Goal: Information Seeking & Learning: Learn about a topic

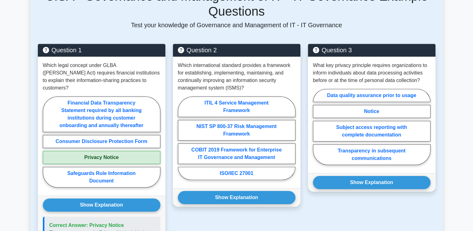
scroll to position [341, 0]
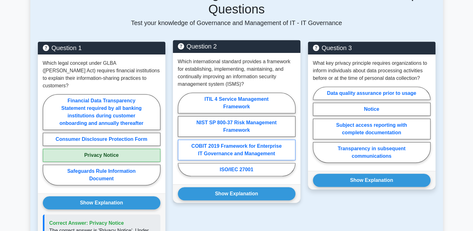
click at [248, 148] on label "COBIT 2019 Framework for Enterprise IT Governance and Management" at bounding box center [237, 150] width 118 height 21
click at [182, 138] on input "COBIT 2019 Framework for Enterprise IT Governance and Management" at bounding box center [180, 136] width 4 height 4
radio input "true"
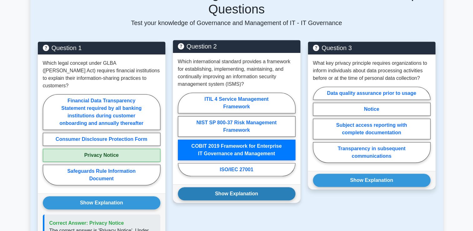
click at [245, 193] on button "Show Explanation" at bounding box center [237, 193] width 118 height 13
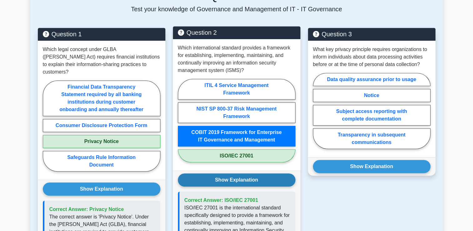
scroll to position [354, 0]
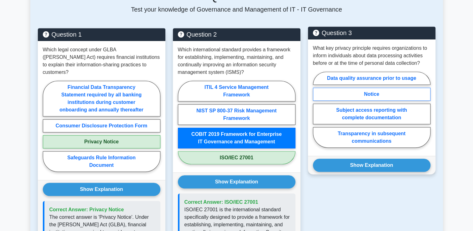
click at [396, 94] on label "Notice" at bounding box center [372, 94] width 118 height 13
click at [317, 110] on input "Notice" at bounding box center [315, 112] width 4 height 4
radio input "true"
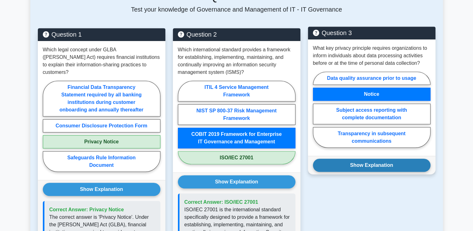
click at [381, 163] on button "Show Explanation" at bounding box center [372, 165] width 118 height 13
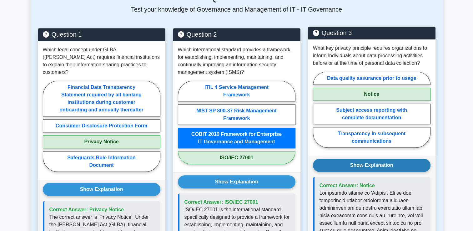
click at [426, 160] on button "Show Explanation" at bounding box center [372, 165] width 118 height 13
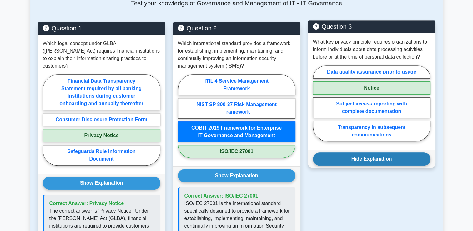
scroll to position [368, 0]
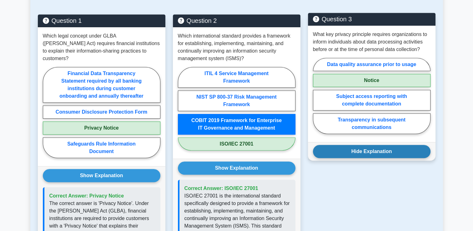
click at [382, 151] on button "Hide Explanation" at bounding box center [372, 151] width 118 height 13
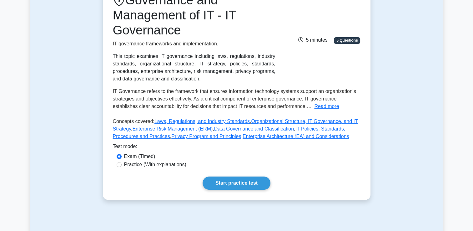
scroll to position [98, 0]
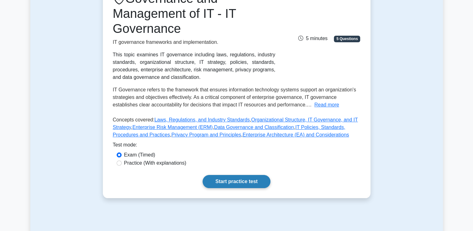
click at [239, 181] on link "Start practice test" at bounding box center [237, 181] width 68 height 13
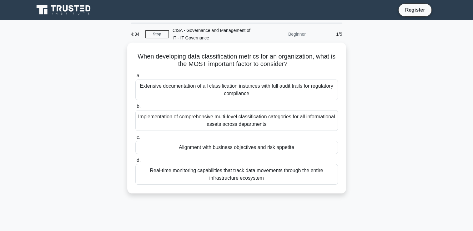
click at [218, 147] on div "Alignment with business objectives and risk appetite" at bounding box center [236, 147] width 203 height 13
click at [135, 139] on input "c. Alignment with business objectives and risk appetite" at bounding box center [135, 137] width 0 height 4
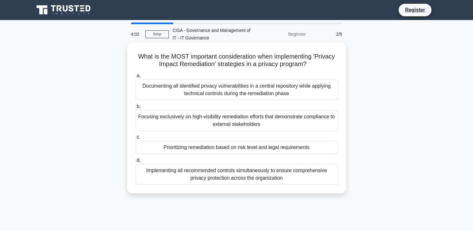
click at [192, 88] on div "Documenting all identified privacy vulnerabilities in a central repository whil…" at bounding box center [236, 89] width 203 height 21
click at [135, 78] on input "a. Documenting all identified privacy vulnerabilities in a central repository w…" at bounding box center [135, 76] width 0 height 4
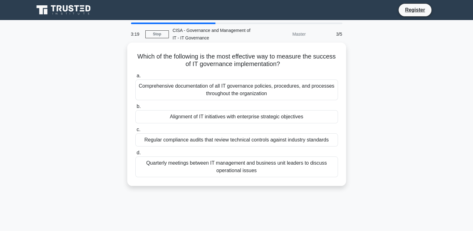
click at [241, 118] on div "Alignment of IT initiatives with enterprise strategic objectives" at bounding box center [236, 116] width 203 height 13
click at [135, 109] on input "b. Alignment of IT initiatives with enterprise strategic objectives" at bounding box center [135, 107] width 0 height 4
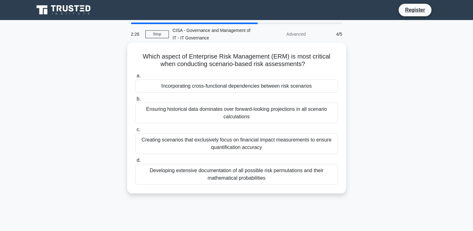
click at [199, 87] on div "Incorporating cross-functional dependencies between risk scenarios" at bounding box center [236, 85] width 203 height 13
click at [135, 78] on input "a. Incorporating cross-functional dependencies between risk scenarios" at bounding box center [135, 76] width 0 height 4
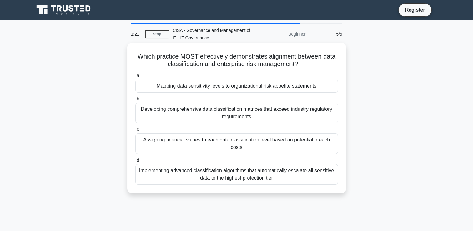
click at [190, 86] on div "Mapping data sensitivity levels to organizational risk appetite statements" at bounding box center [236, 85] width 203 height 13
click at [135, 78] on input "a. Mapping data sensitivity levels to organizational risk appetite statements" at bounding box center [135, 76] width 0 height 4
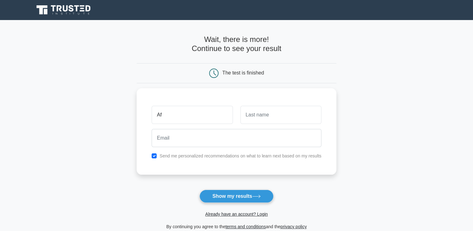
type input "Afolabi"
type input "Odusanya"
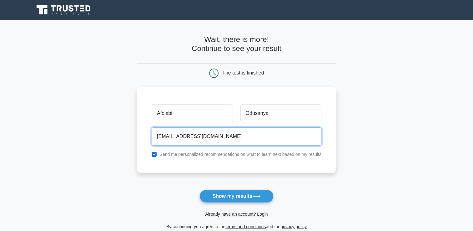
drag, startPoint x: 226, startPoint y: 137, endPoint x: 143, endPoint y: 133, distance: 82.7
click at [143, 133] on div "Afolabi Odusanya kingrhtotemmy@yahoo.com Send me personalized recommendations o…" at bounding box center [237, 130] width 200 height 86
type input "a"
drag, startPoint x: 206, startPoint y: 138, endPoint x: 141, endPoint y: 142, distance: 65.5
click at [141, 142] on div "Afolabi Odusanya lordrotimi2003@yahoo.com Send me personalized recommendations …" at bounding box center [237, 130] width 200 height 86
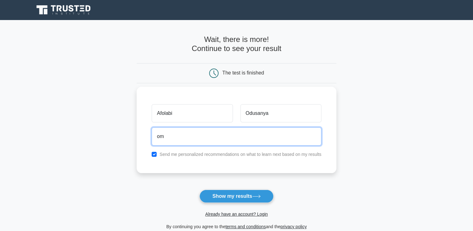
type input "m"
type input "[EMAIL_ADDRESS][DOMAIN_NAME]"
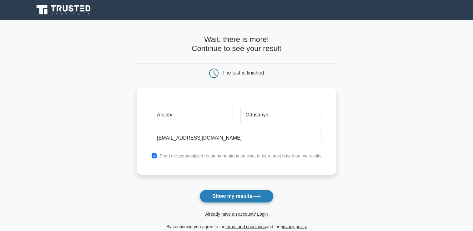
click at [237, 197] on button "Show my results" at bounding box center [237, 196] width 74 height 13
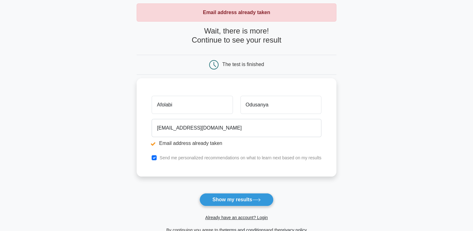
scroll to position [91, 0]
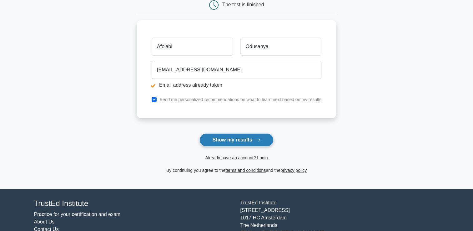
click at [234, 140] on button "Show my results" at bounding box center [237, 139] width 74 height 13
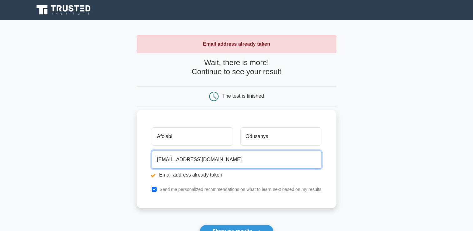
click at [189, 158] on input "[EMAIL_ADDRESS][DOMAIN_NAME]" at bounding box center [237, 160] width 170 height 18
drag, startPoint x: 212, startPoint y: 159, endPoint x: 219, endPoint y: 160, distance: 6.7
click at [212, 159] on input "[EMAIL_ADDRESS][DOMAIN_NAME]" at bounding box center [237, 160] width 170 height 18
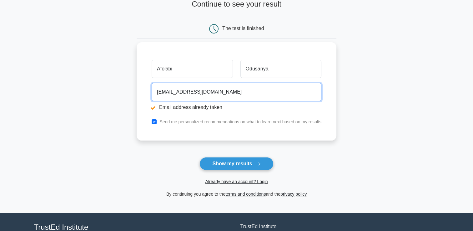
scroll to position [80, 0]
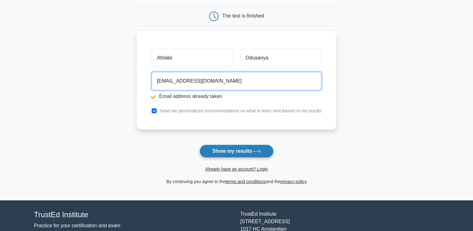
type input "[EMAIL_ADDRESS][DOMAIN_NAME]"
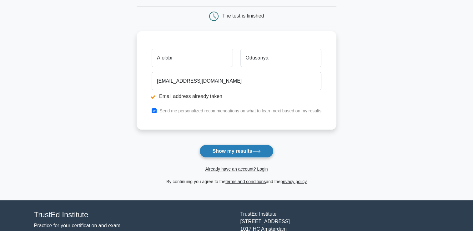
click at [226, 151] on button "Show my results" at bounding box center [237, 151] width 74 height 13
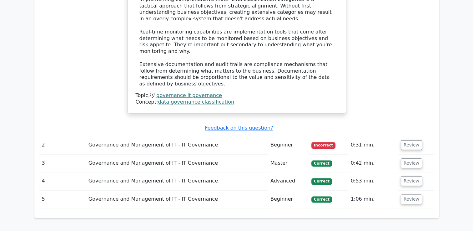
scroll to position [729, 0]
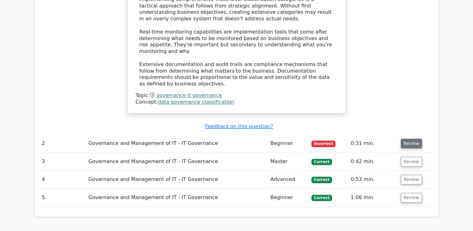
click at [411, 139] on button "Review" at bounding box center [411, 144] width 21 height 10
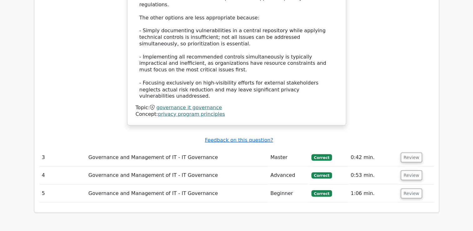
scroll to position [1099, 0]
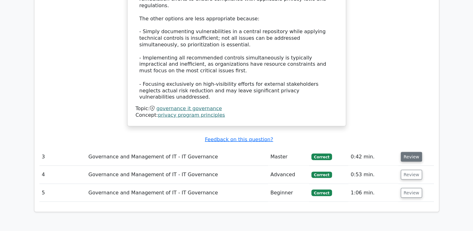
click at [407, 152] on button "Review" at bounding box center [411, 157] width 21 height 10
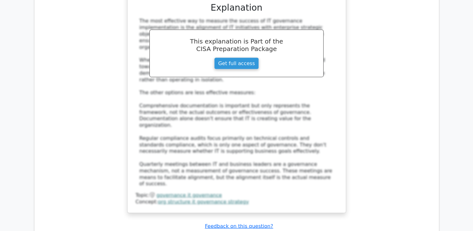
scroll to position [1403, 0]
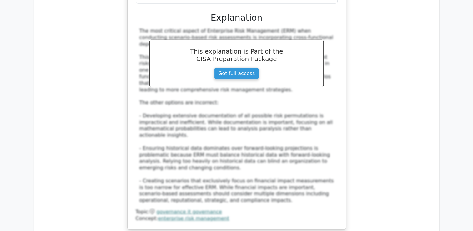
scroll to position [1782, 0]
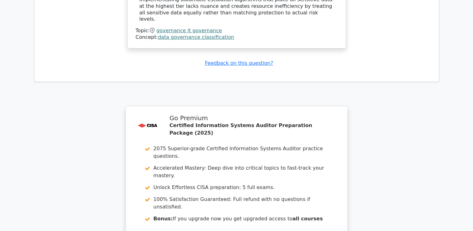
scroll to position [2346, 0]
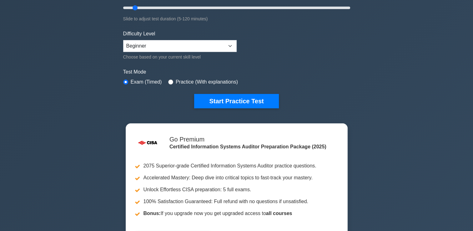
scroll to position [126, 0]
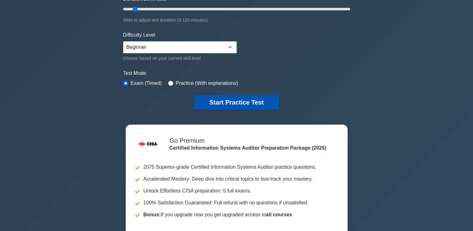
click at [239, 98] on button "Start Practice Test" at bounding box center [236, 102] width 84 height 14
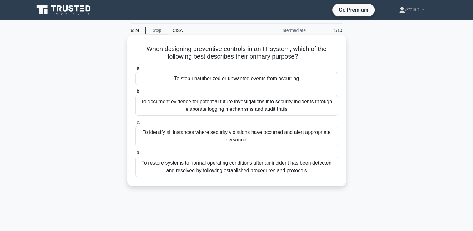
click at [187, 83] on div "To stop unauthorized or unwanted events from occurring" at bounding box center [236, 78] width 203 height 13
click at [135, 70] on input "a. To stop unauthorized or unwanted events from occurring" at bounding box center [135, 68] width 0 height 4
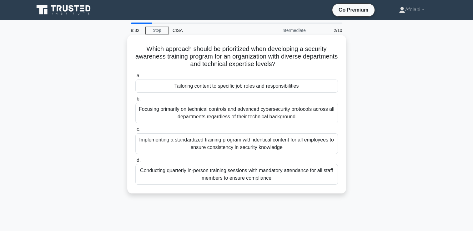
click at [229, 86] on div "Tailoring content to specific job roles and responsibilities" at bounding box center [236, 85] width 203 height 13
click at [135, 78] on input "a. Tailoring content to specific job roles and responsibilities" at bounding box center [135, 76] width 0 height 4
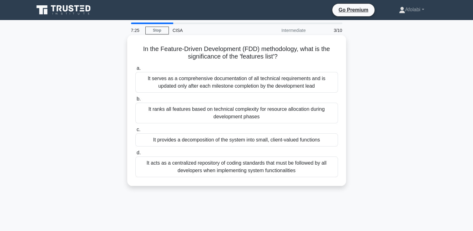
click at [238, 166] on div "It acts as a centralized repository of coding standards that must be followed b…" at bounding box center [236, 166] width 203 height 21
click at [135, 155] on input "d. It acts as a centralized repository of coding standards that must be followe…" at bounding box center [135, 153] width 0 height 4
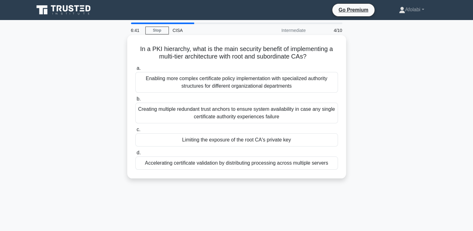
click at [207, 114] on div "Creating multiple redundant trust anchors to ensure system availability in case…" at bounding box center [236, 113] width 203 height 21
click at [135, 101] on input "b. Creating multiple redundant trust anchors to ensure system availability in c…" at bounding box center [135, 99] width 0 height 4
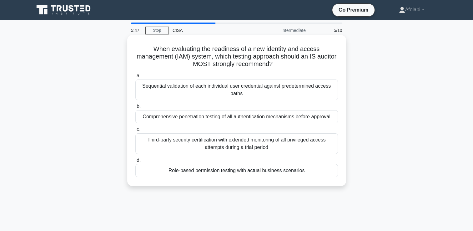
click at [259, 172] on div "Role-based permission testing with actual business scenarios" at bounding box center [236, 170] width 203 height 13
click at [135, 162] on input "d. Role-based permission testing with actual business scenarios" at bounding box center [135, 160] width 0 height 4
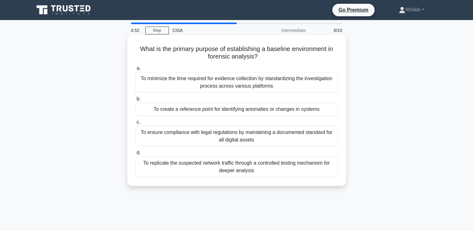
click at [224, 133] on div "To ensure compliance with legal regulations by maintaining a documented standar…" at bounding box center [236, 136] width 203 height 21
click at [135, 124] on input "c. To ensure compliance with legal regulations by maintaining a documented stan…" at bounding box center [135, 122] width 0 height 4
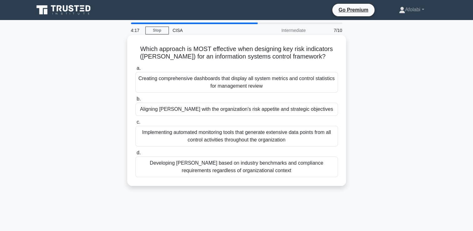
click at [207, 113] on div "Aligning KRIs with the organization's risk appetite and strategic objectives" at bounding box center [236, 109] width 203 height 13
click at [135, 101] on input "b. Aligning KRIs with the organization's risk appetite and strategic objectives" at bounding box center [135, 99] width 0 height 4
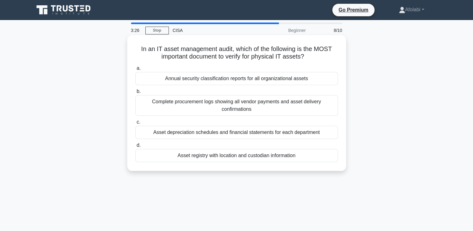
click at [218, 110] on div "Complete procurement logs showing all vendor payments and asset delivery confir…" at bounding box center [236, 105] width 203 height 21
click at [135, 94] on input "b. Complete procurement logs showing all vendor payments and asset delivery con…" at bounding box center [135, 91] width 0 height 4
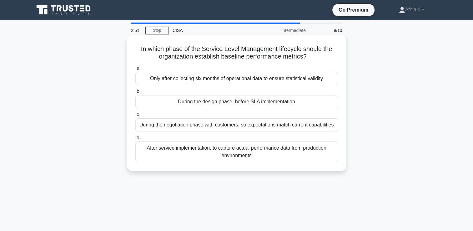
click at [243, 102] on div "During the design phase, before SLA implementation" at bounding box center [236, 101] width 203 height 13
click at [135, 94] on input "b. During the design phase, before SLA implementation" at bounding box center [135, 91] width 0 height 4
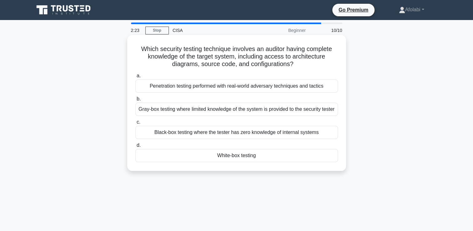
click at [238, 162] on div "White-box testing" at bounding box center [236, 155] width 203 height 13
click at [135, 147] on input "d. White-box testing" at bounding box center [135, 145] width 0 height 4
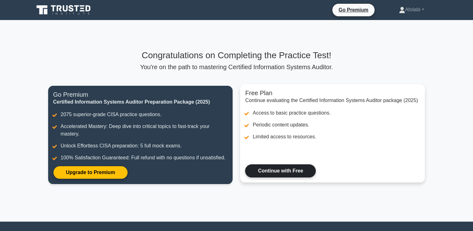
click at [284, 172] on link "Continue with Free" at bounding box center [280, 170] width 71 height 13
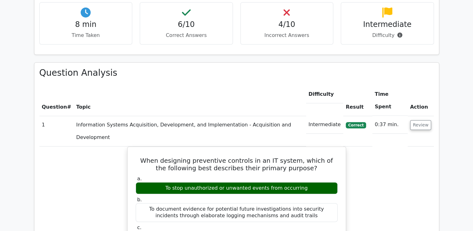
scroll to position [402, 0]
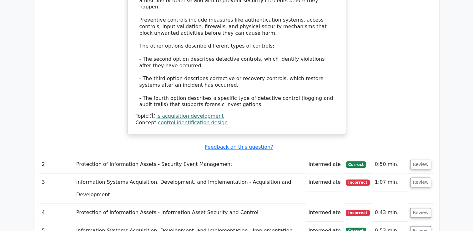
scroll to position [717, 0]
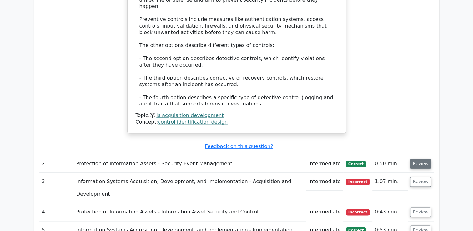
click at [421, 159] on button "Review" at bounding box center [421, 164] width 21 height 10
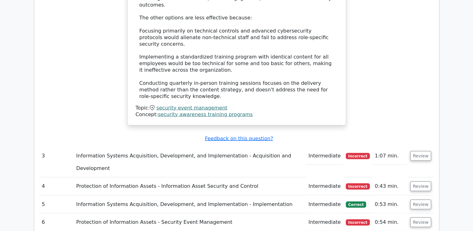
scroll to position [1102, 0]
click at [420, 151] on button "Review" at bounding box center [421, 156] width 21 height 10
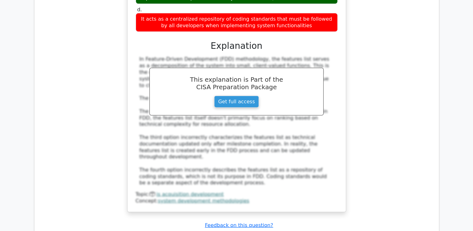
scroll to position [1385, 0]
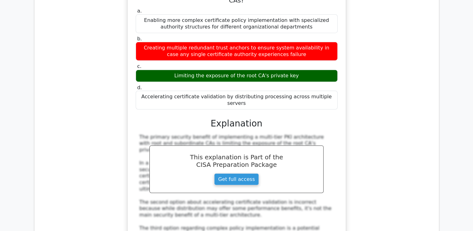
scroll to position [1669, 0]
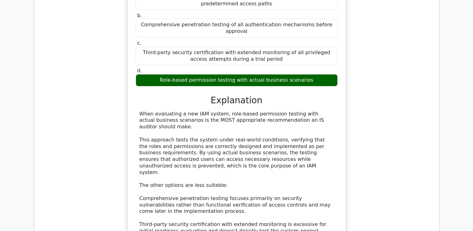
scroll to position [2053, 0]
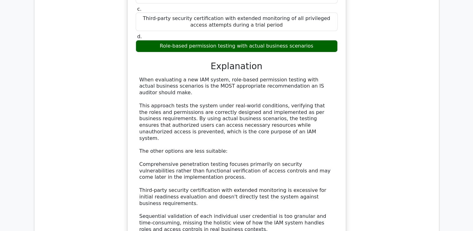
scroll to position [2100, 0]
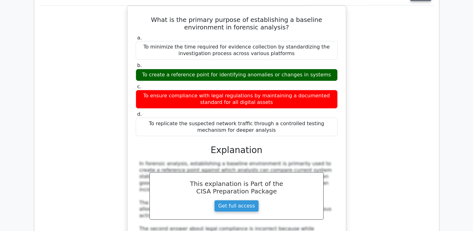
scroll to position [2381, 0]
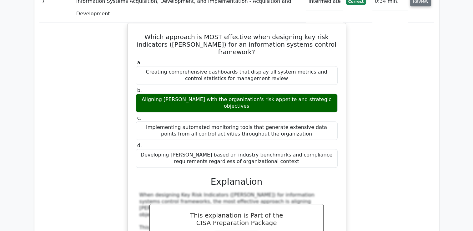
scroll to position [2749, 0]
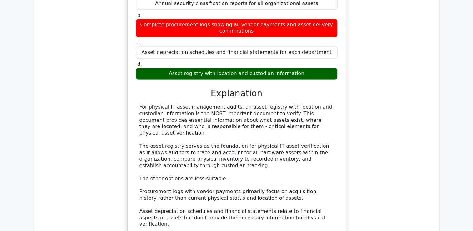
scroll to position [3184, 0]
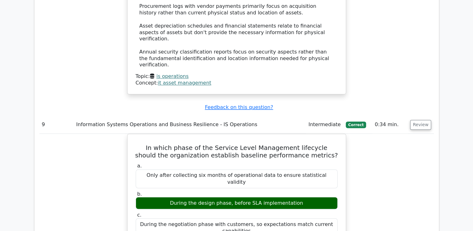
scroll to position [3391, 0]
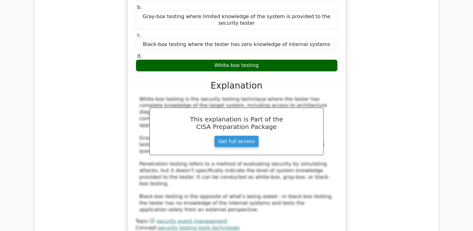
scroll to position [3950, 0]
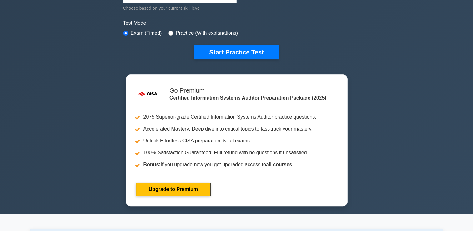
scroll to position [174, 0]
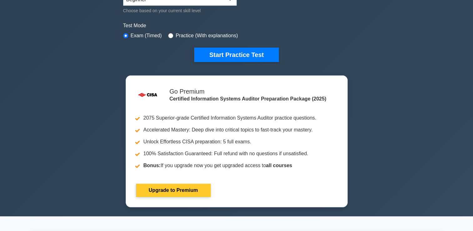
click at [235, 52] on button "Start Practice Test" at bounding box center [236, 55] width 84 height 14
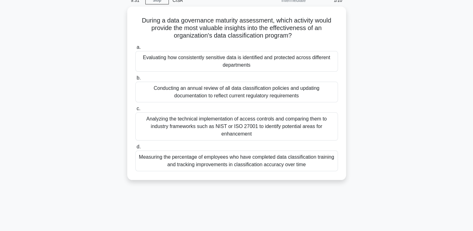
scroll to position [30, 0]
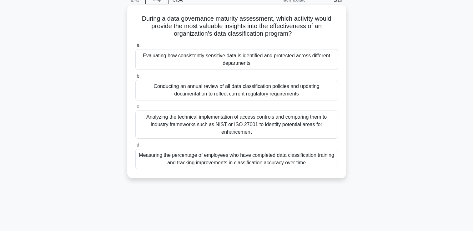
click at [280, 57] on div "Evaluating how consistently sensitive data is identified and protected across d…" at bounding box center [236, 59] width 203 height 21
click at [135, 48] on input "a. Evaluating how consistently sensitive data is identified and protected acros…" at bounding box center [135, 45] width 0 height 4
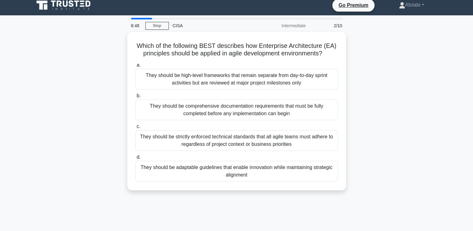
scroll to position [0, 0]
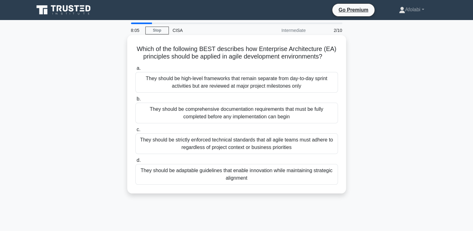
click at [305, 115] on div "They should be comprehensive documentation requirements that must be fully comp…" at bounding box center [236, 113] width 203 height 21
click at [135, 101] on input "b. They should be comprehensive documentation requirements that must be fully c…" at bounding box center [135, 99] width 0 height 4
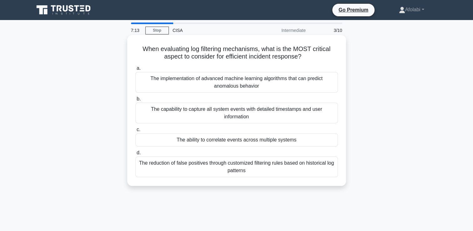
click at [280, 117] on div "The capability to capture all system events with detailed timestamps and user i…" at bounding box center [236, 113] width 203 height 21
click at [135, 101] on input "b. The capability to capture all system events with detailed timestamps and use…" at bounding box center [135, 99] width 0 height 4
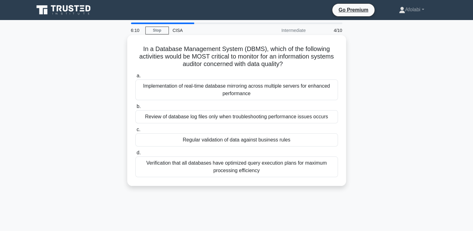
click at [253, 162] on div "Verification that all databases have optimized query execution plans for maximu…" at bounding box center [236, 166] width 203 height 21
click at [135, 155] on input "d. Verification that all databases have optimized query execution plans for max…" at bounding box center [135, 153] width 0 height 4
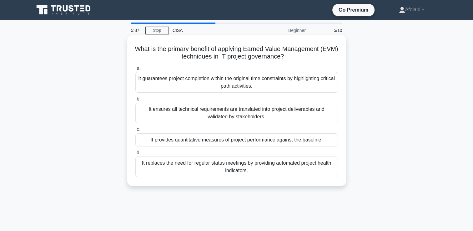
click at [187, 144] on div "It provides quantitative measures of project performance against the baseline." at bounding box center [236, 139] width 203 height 13
click at [135, 132] on input "c. It provides quantitative measures of project performance against the baselin…" at bounding box center [135, 130] width 0 height 4
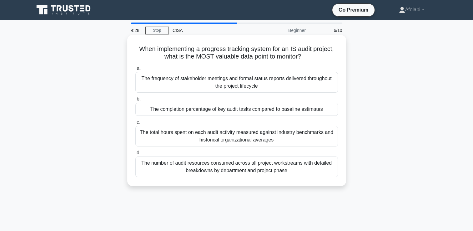
click at [215, 173] on div "The number of audit resources consumed across all project workstreams with deta…" at bounding box center [236, 166] width 203 height 21
click at [135, 155] on input "d. The number of audit resources consumed across all project workstreams with d…" at bounding box center [135, 153] width 0 height 4
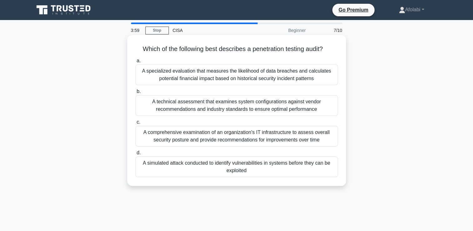
click at [225, 171] on div "A simulated attack conducted to identify vulnerabilities in systems before they…" at bounding box center [236, 166] width 203 height 21
click at [135, 155] on input "d. A simulated attack conducted to identify vulnerabilities in systems before t…" at bounding box center [135, 153] width 0 height 4
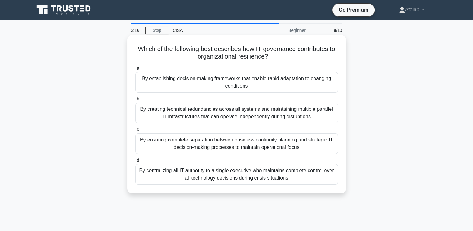
click at [205, 83] on div "By establishing decision-making frameworks that enable rapid adaptation to chan…" at bounding box center [236, 82] width 203 height 21
click at [135, 70] on input "a. By establishing decision-making frameworks that enable rapid adaptation to c…" at bounding box center [135, 68] width 0 height 4
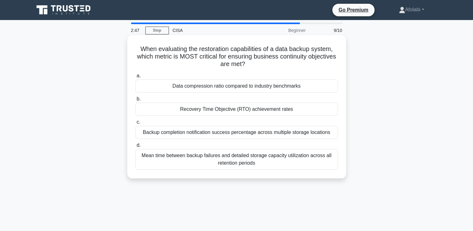
click at [235, 110] on div "Recovery Time Objective (RTO) achievement rates" at bounding box center [236, 109] width 203 height 13
click at [135, 101] on input "b. Recovery Time Objective (RTO) achievement rates" at bounding box center [135, 99] width 0 height 4
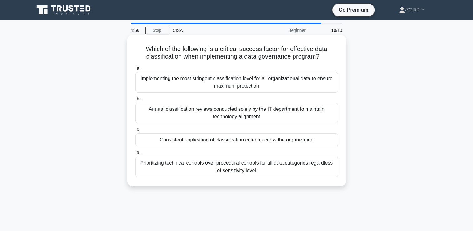
click at [275, 145] on div "Consistent application of classification criteria across the organization" at bounding box center [236, 139] width 203 height 13
click at [135, 132] on input "c. Consistent application of classification criteria across the organization" at bounding box center [135, 130] width 0 height 4
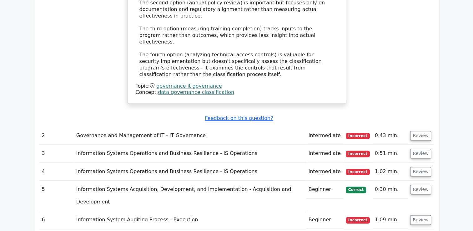
scroll to position [809, 0]
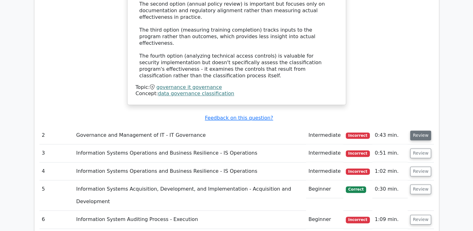
click at [420, 130] on button "Review" at bounding box center [421, 135] width 21 height 10
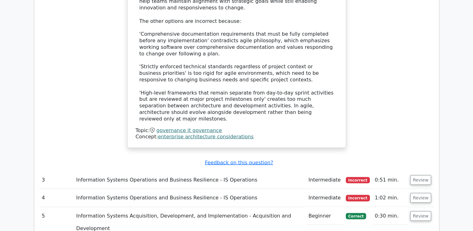
scroll to position [1162, 0]
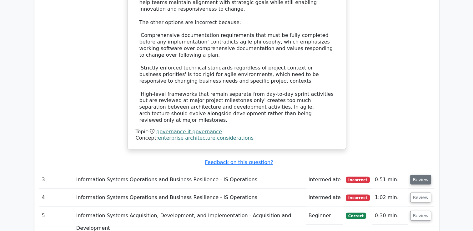
click at [420, 175] on button "Review" at bounding box center [421, 180] width 21 height 10
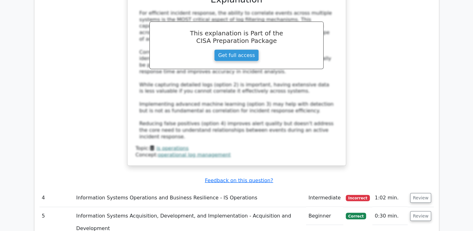
scroll to position [1494, 0]
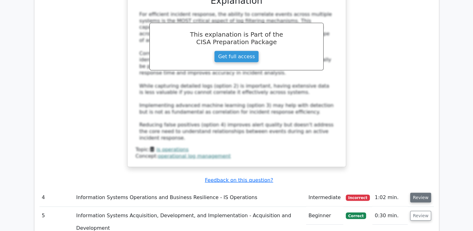
click at [419, 193] on button "Review" at bounding box center [421, 198] width 21 height 10
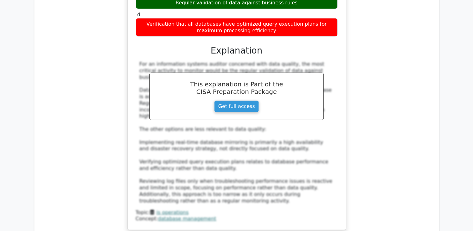
scroll to position [1803, 0]
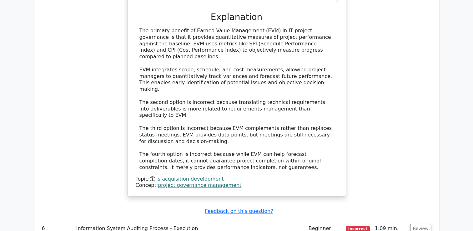
scroll to position [2218, 0]
click at [422, 222] on button "Review" at bounding box center [421, 227] width 21 height 10
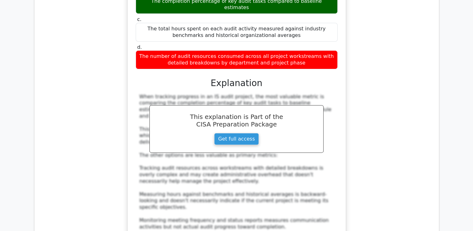
scroll to position [2523, 0]
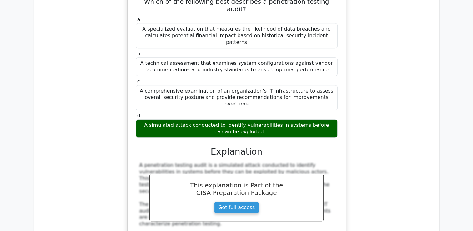
scroll to position [2840, 0]
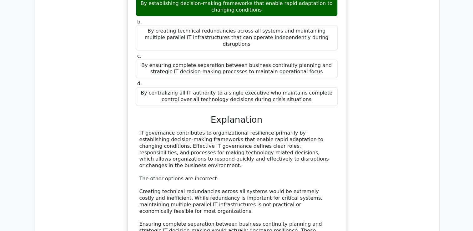
scroll to position [3217, 0]
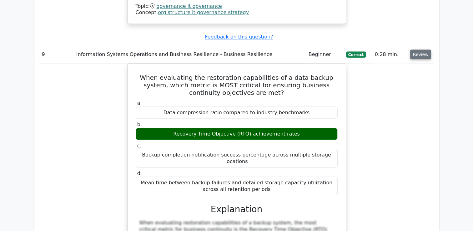
scroll to position [3495, 0]
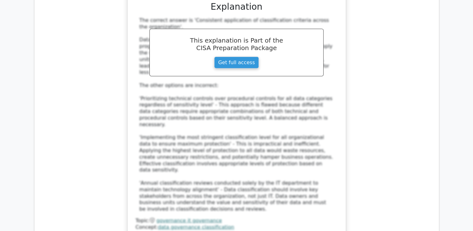
scroll to position [4090, 0]
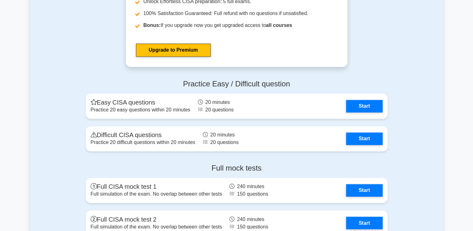
scroll to position [985, 0]
